Goal: Task Accomplishment & Management: Complete application form

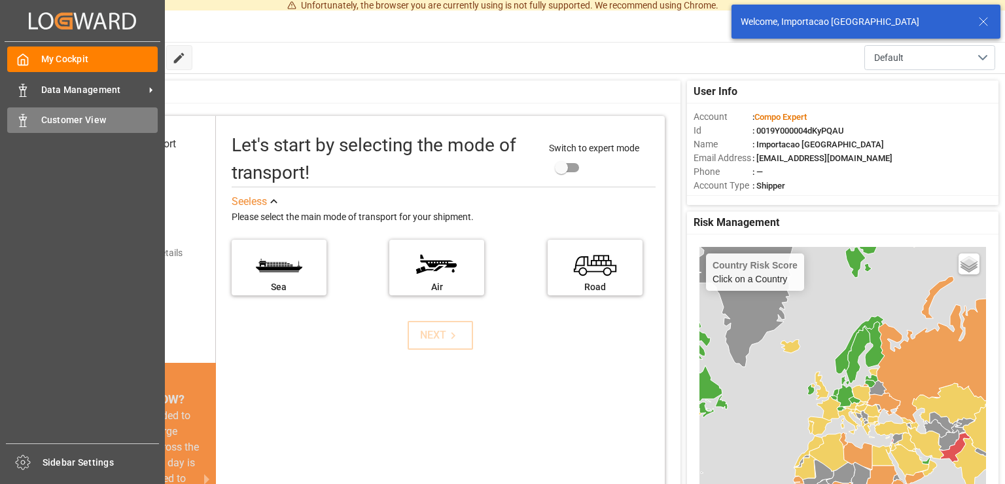
click at [33, 127] on div "Customer View Customer View" at bounding box center [82, 120] width 150 height 26
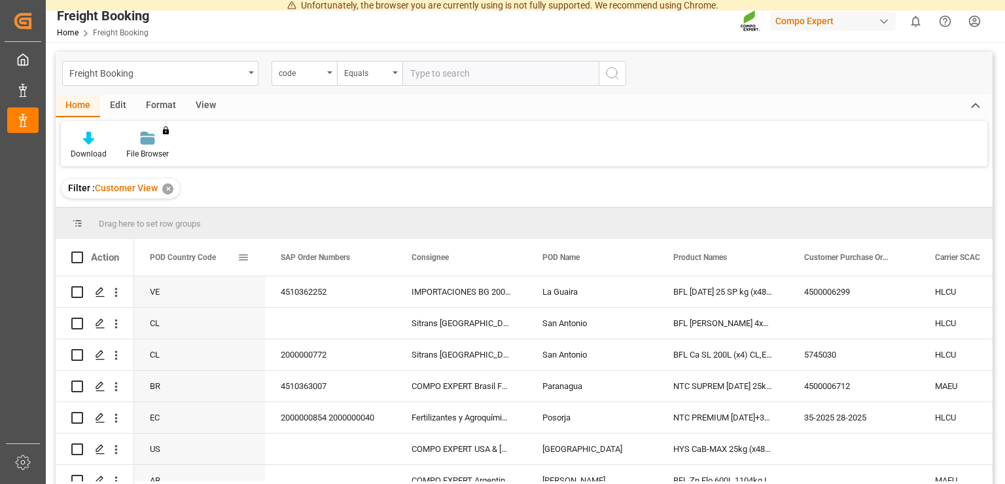
click at [190, 259] on span "POD Country Code" at bounding box center [183, 257] width 66 height 9
click at [241, 258] on span at bounding box center [244, 257] width 12 height 12
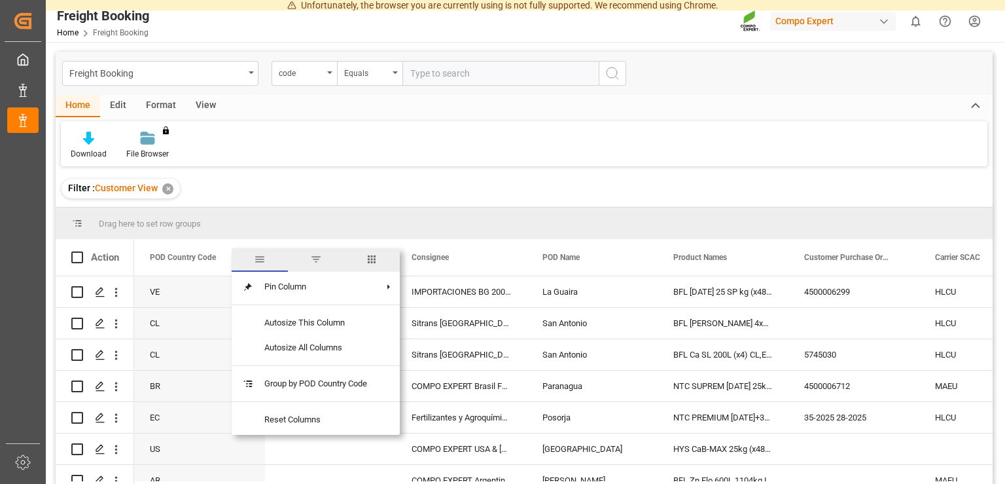
click at [321, 258] on span "filter" at bounding box center [316, 259] width 12 height 12
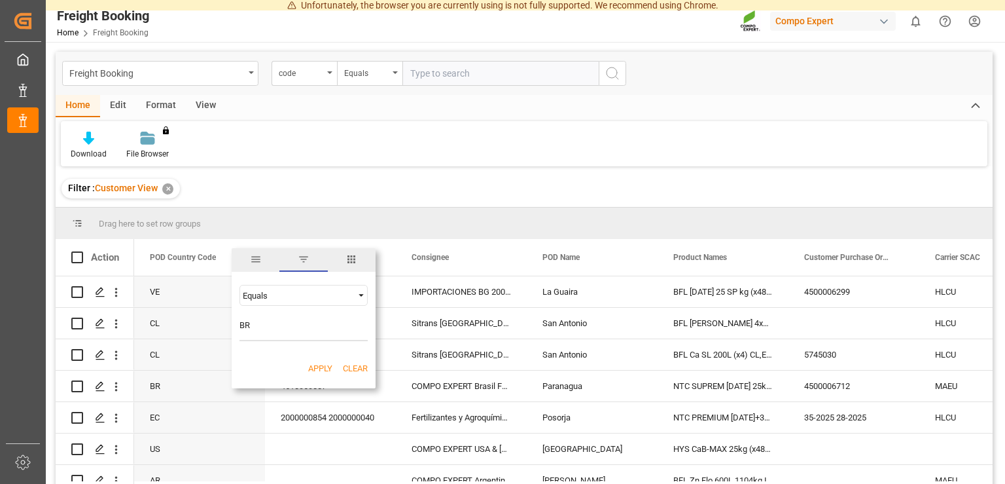
type input "BR"
click at [314, 370] on button "Apply" at bounding box center [320, 368] width 24 height 13
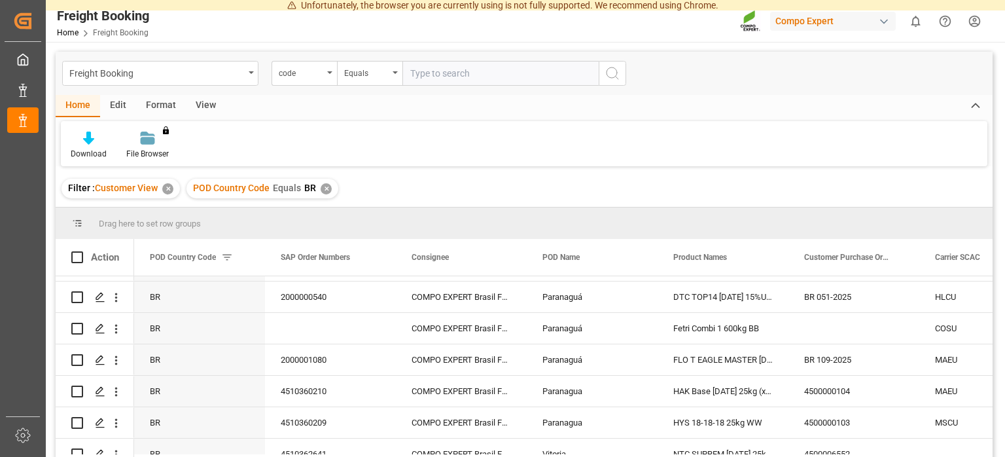
scroll to position [89, 0]
click at [101, 361] on icon "Press SPACE to select this row." at bounding box center [100, 360] width 10 height 10
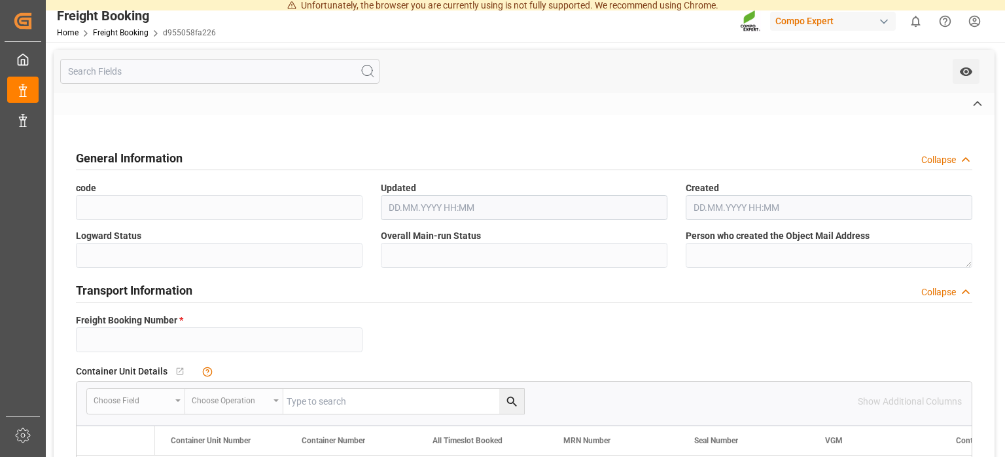
type input "14050767"
type textarea "4500006760"
type input "4510363120"
type textarea "47585262; 47585263"
type textarea "Z1"
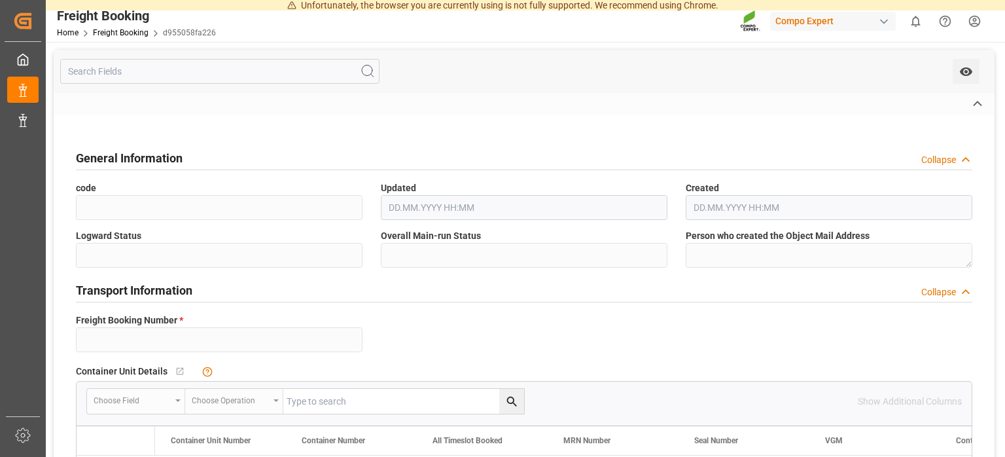
type input "[DATE] 00:00"
type input "259049985"
type input "[DATE] 00:00"
type input "MAERSK HUACHO"
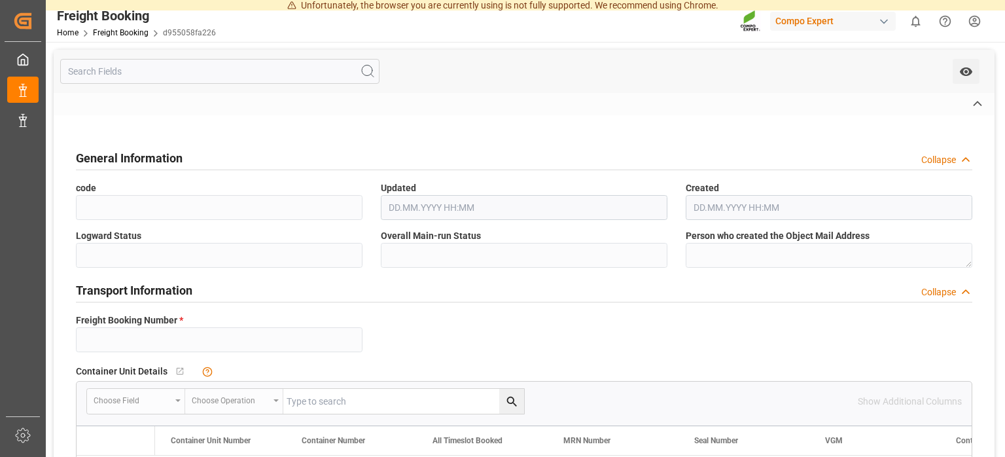
type input "9848948"
type input "ESVLC"
type input "[GEOGRAPHIC_DATA]"
type input "BRPNG"
type input "Paranagua"
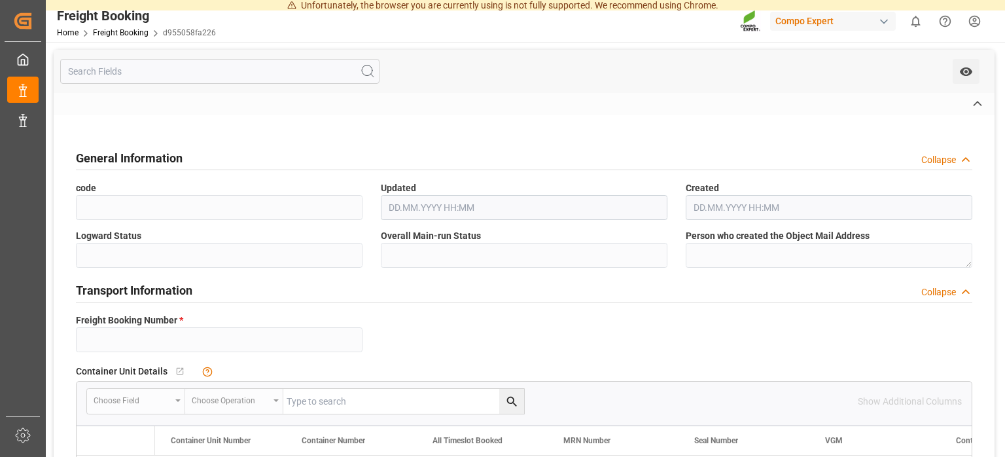
type textarea "CIF"
type textarea "[PERSON_NAME] 13-40-13 25kg (x48) BR"
type textarea "4370702508"
type input "40"
type input "[DATE] 13:59"
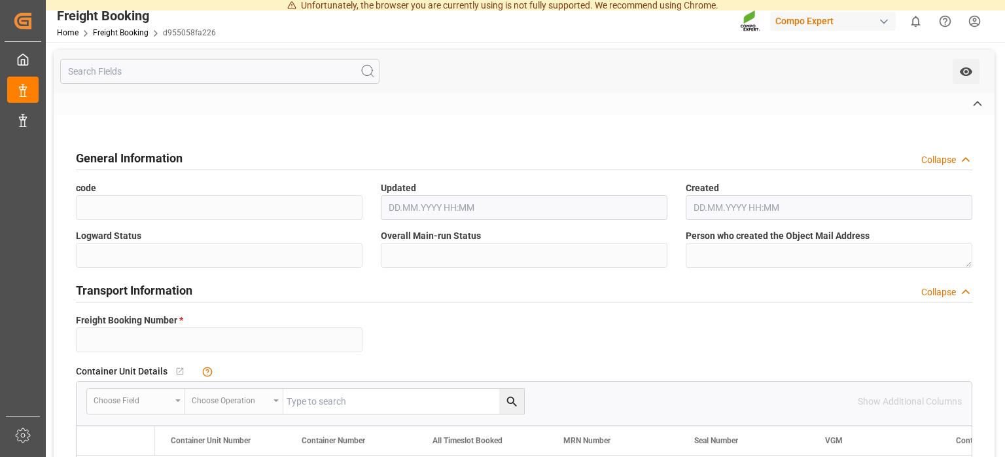
type input "[DATE] 10:12"
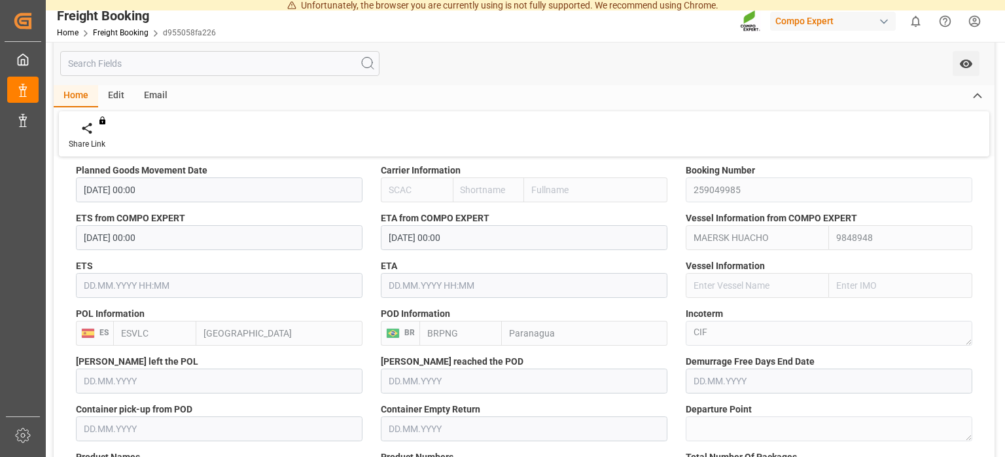
scroll to position [726, 0]
